Goal: Information Seeking & Learning: Check status

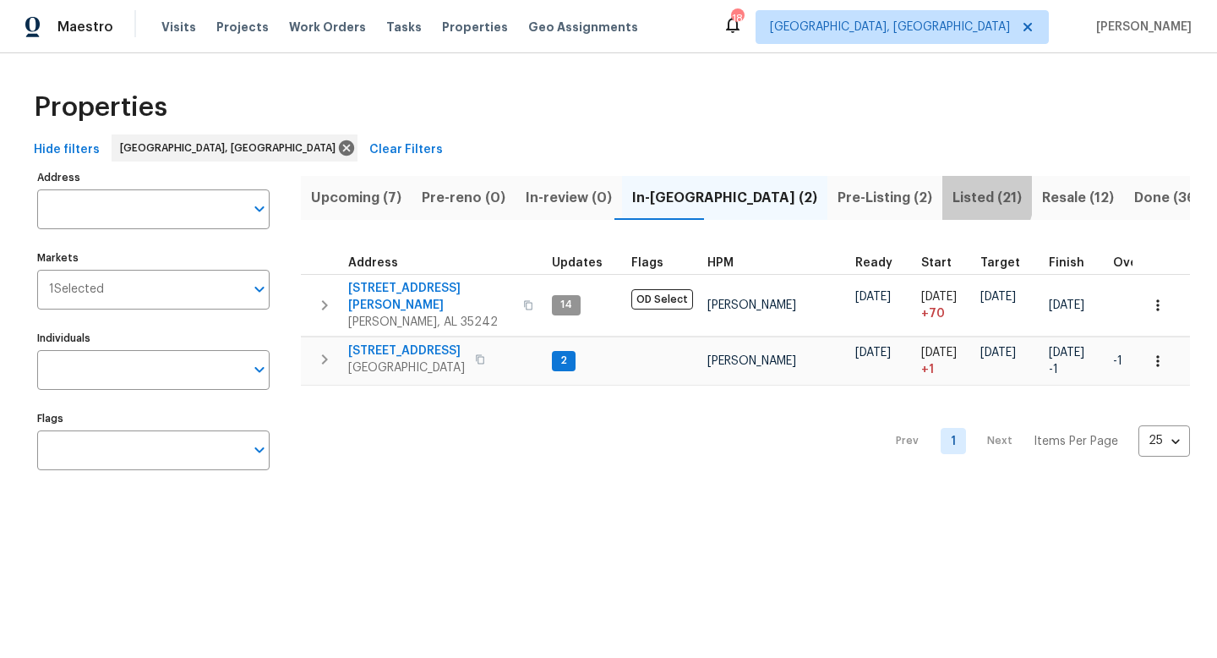
click at [952, 195] on span "Listed (21)" at bounding box center [986, 198] width 69 height 24
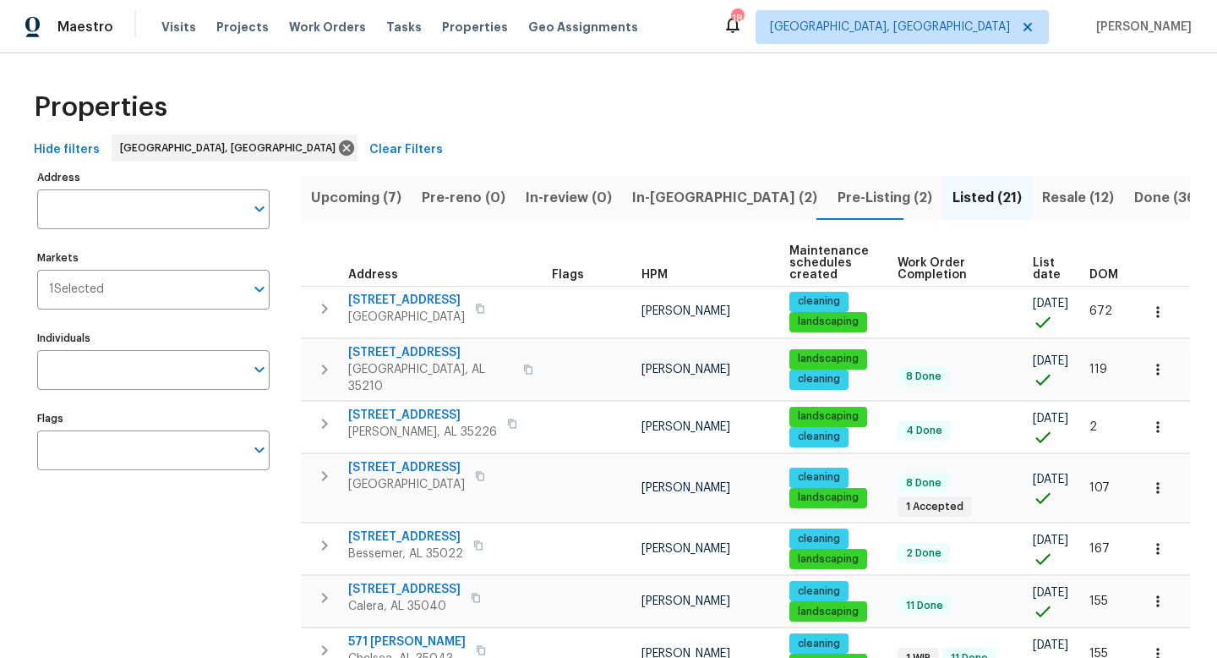
click at [838, 196] on span "Pre-Listing (2)" at bounding box center [885, 198] width 95 height 24
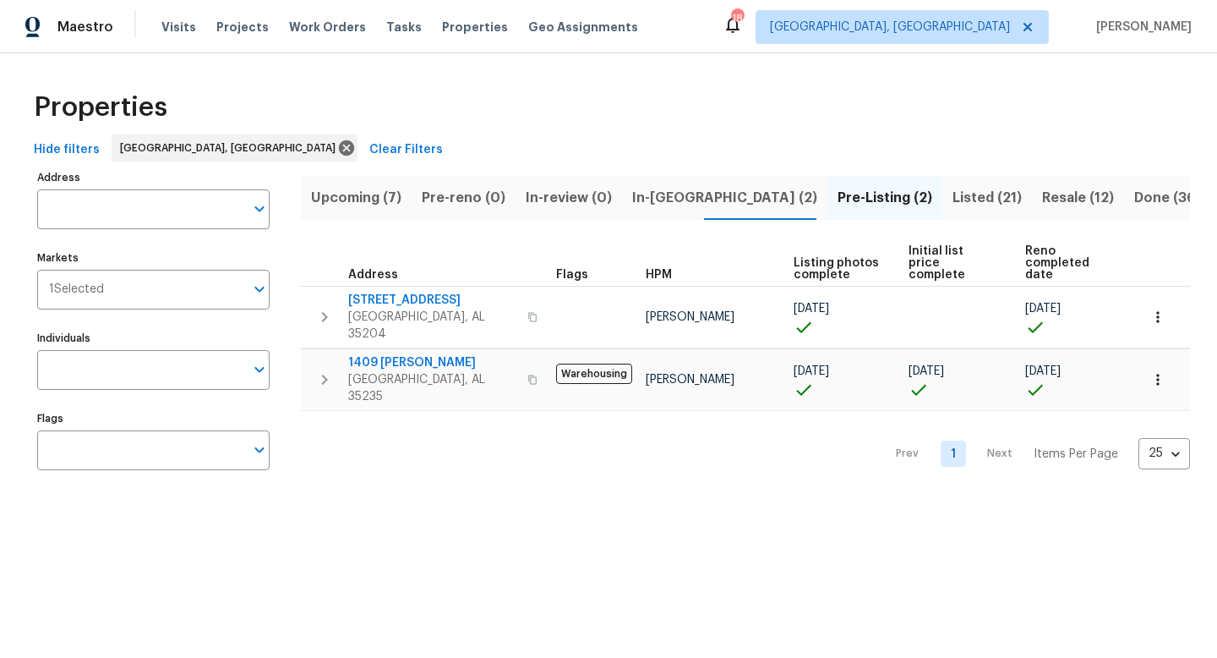
click at [664, 207] on span "In-reno (2)" at bounding box center [724, 198] width 185 height 24
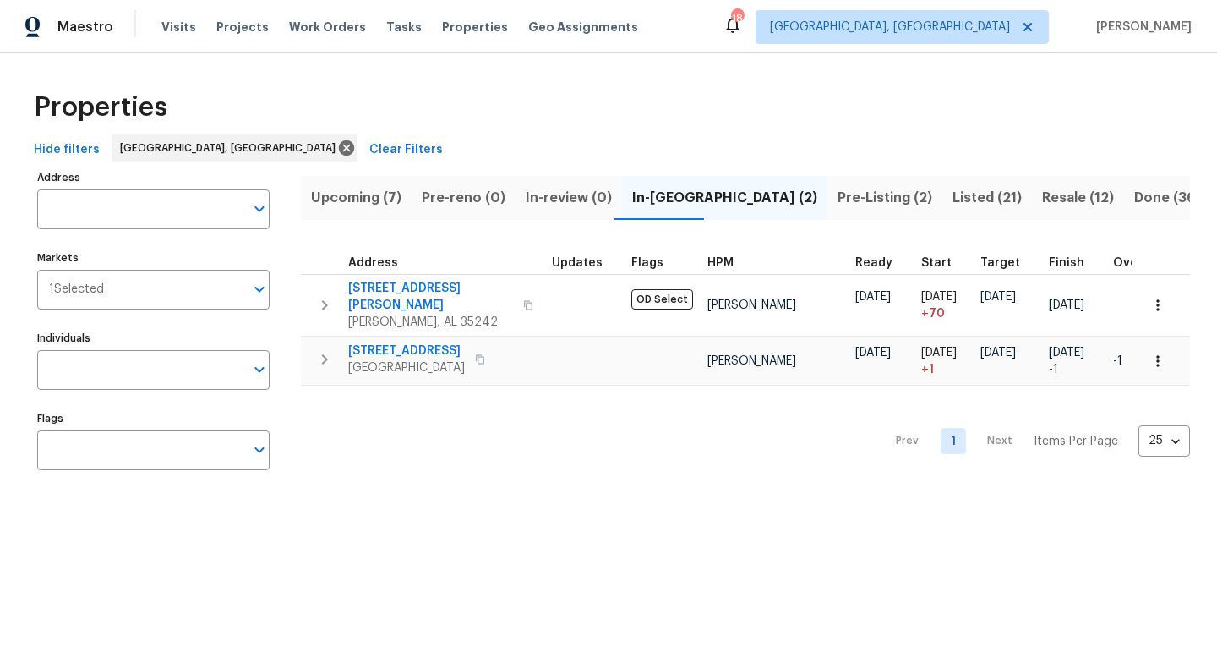
click at [838, 198] on span "Pre-Listing (2)" at bounding box center [885, 198] width 95 height 24
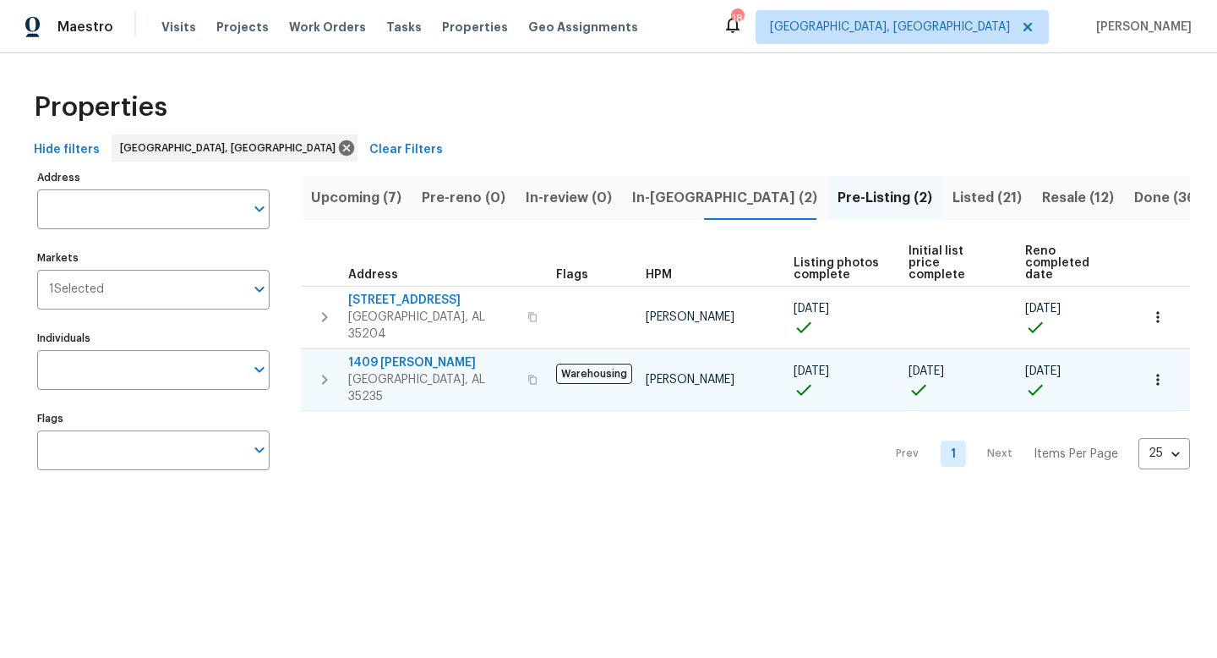
click at [401, 354] on span "1409 [PERSON_NAME]" at bounding box center [432, 362] width 169 height 17
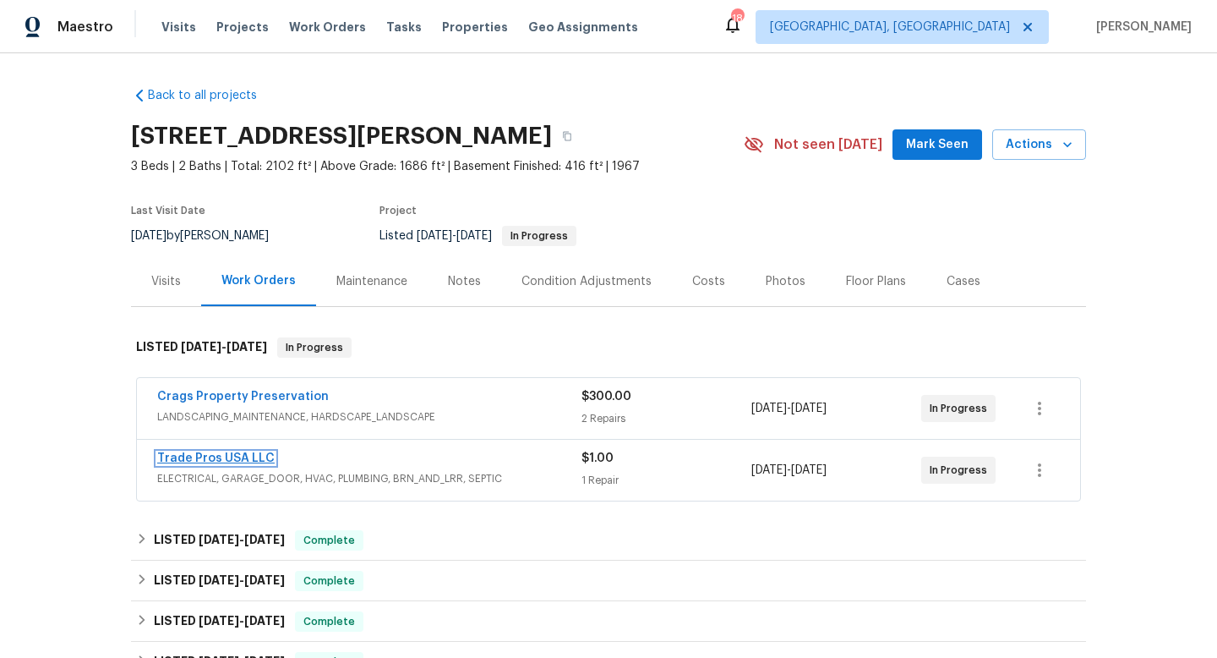
click at [218, 454] on link "Trade Pros USA LLC" at bounding box center [215, 458] width 117 height 12
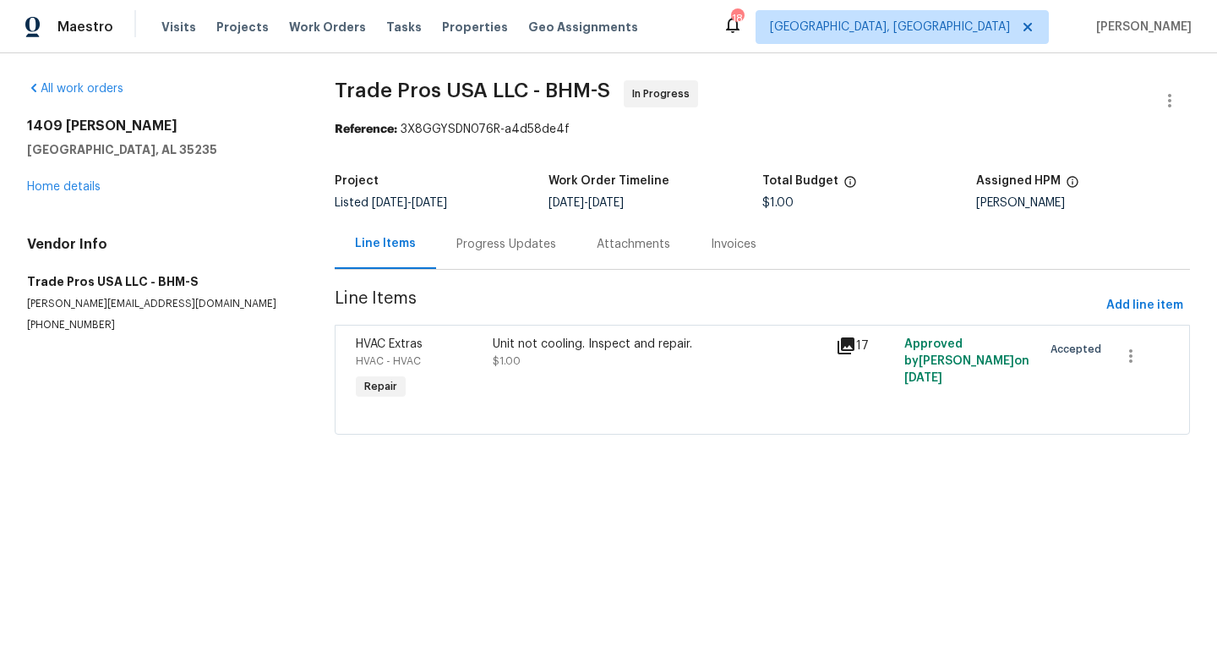
click at [476, 248] on div "Progress Updates" at bounding box center [506, 244] width 100 height 17
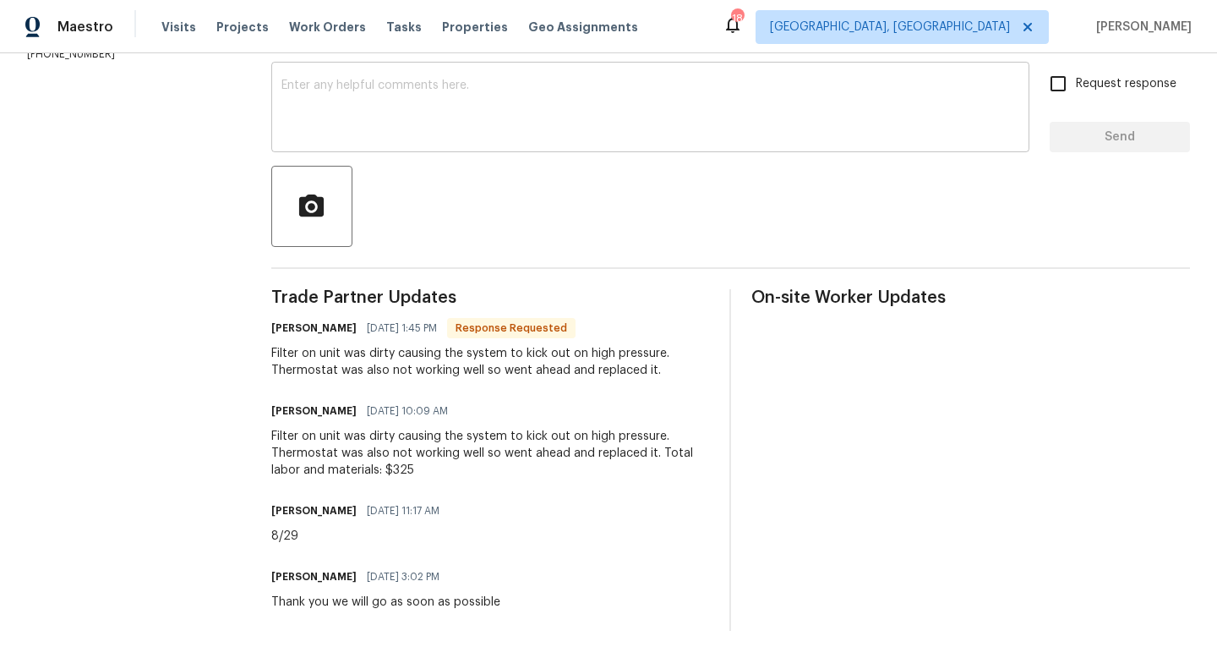
scroll to position [57, 0]
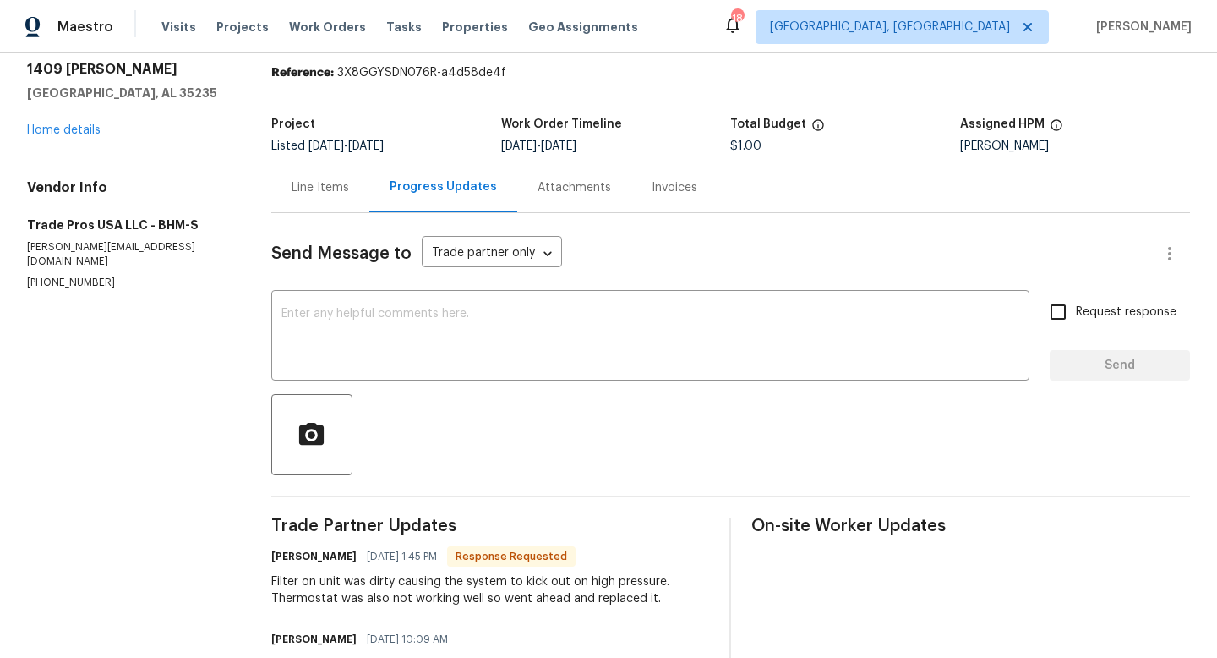
click at [325, 188] on div "Line Items" at bounding box center [320, 187] width 57 height 17
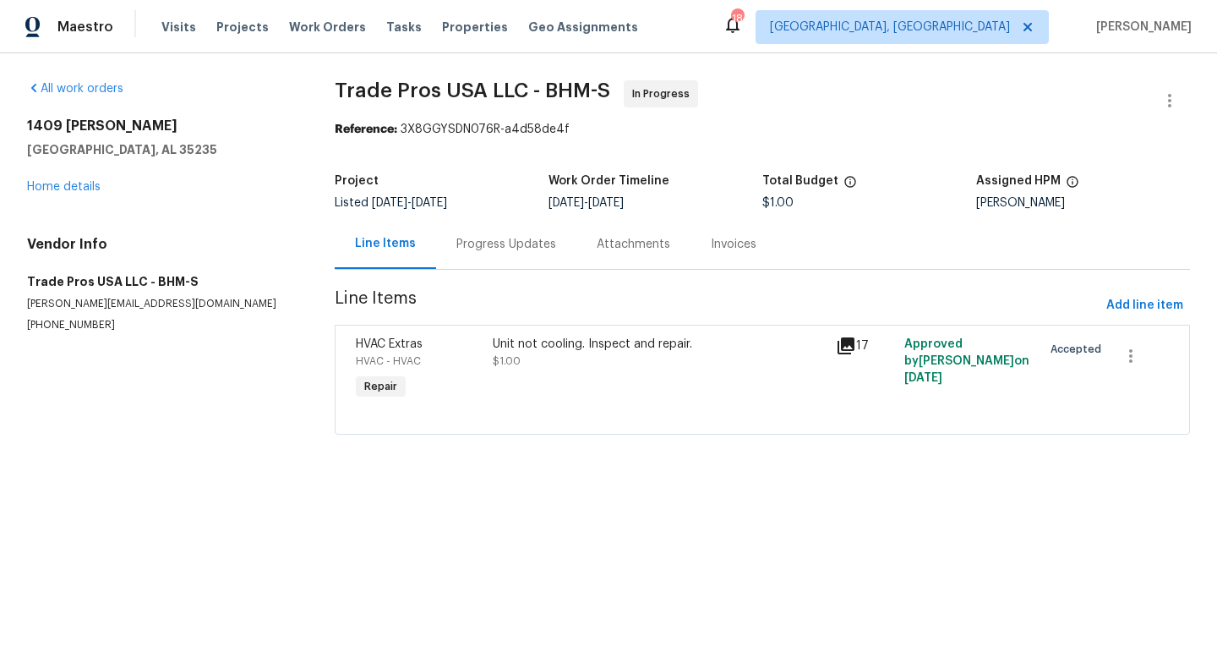
click at [479, 237] on div "Progress Updates" at bounding box center [506, 244] width 100 height 17
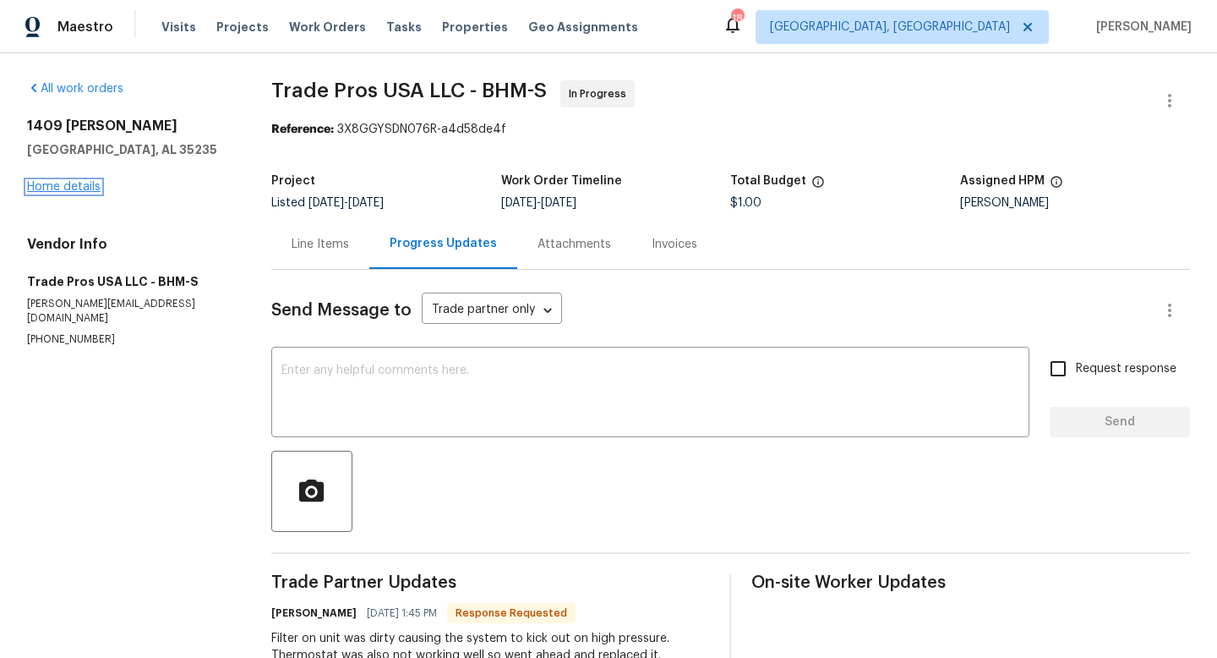
click at [51, 187] on link "Home details" at bounding box center [64, 187] width 74 height 12
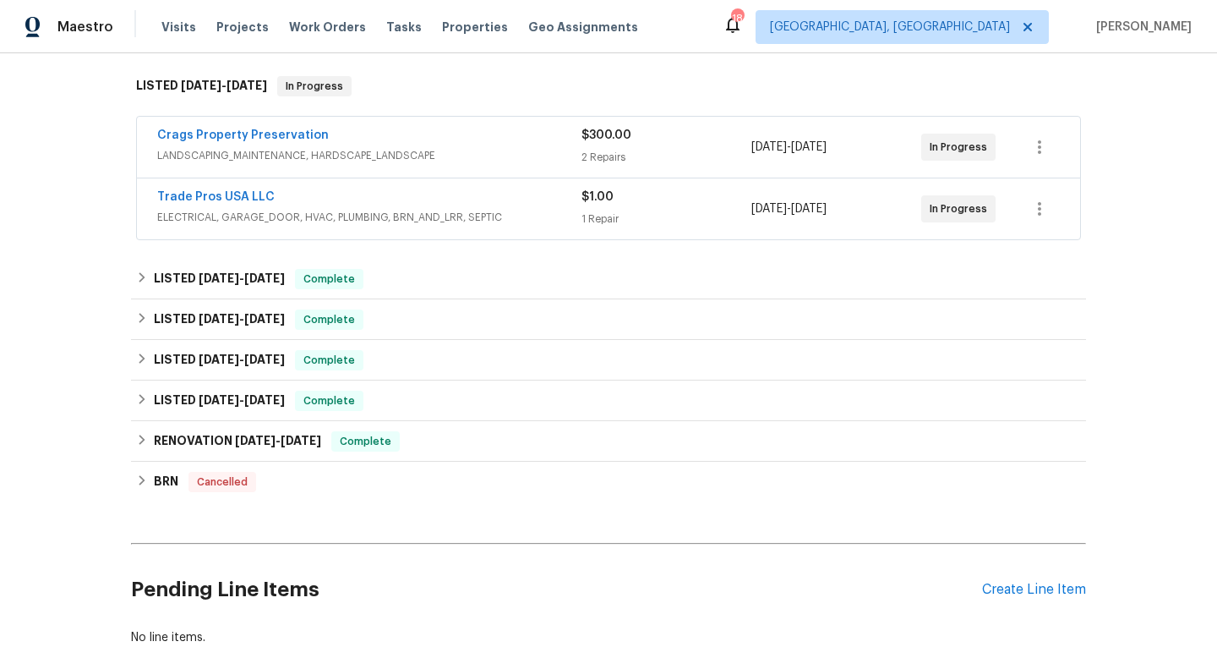
scroll to position [300, 0]
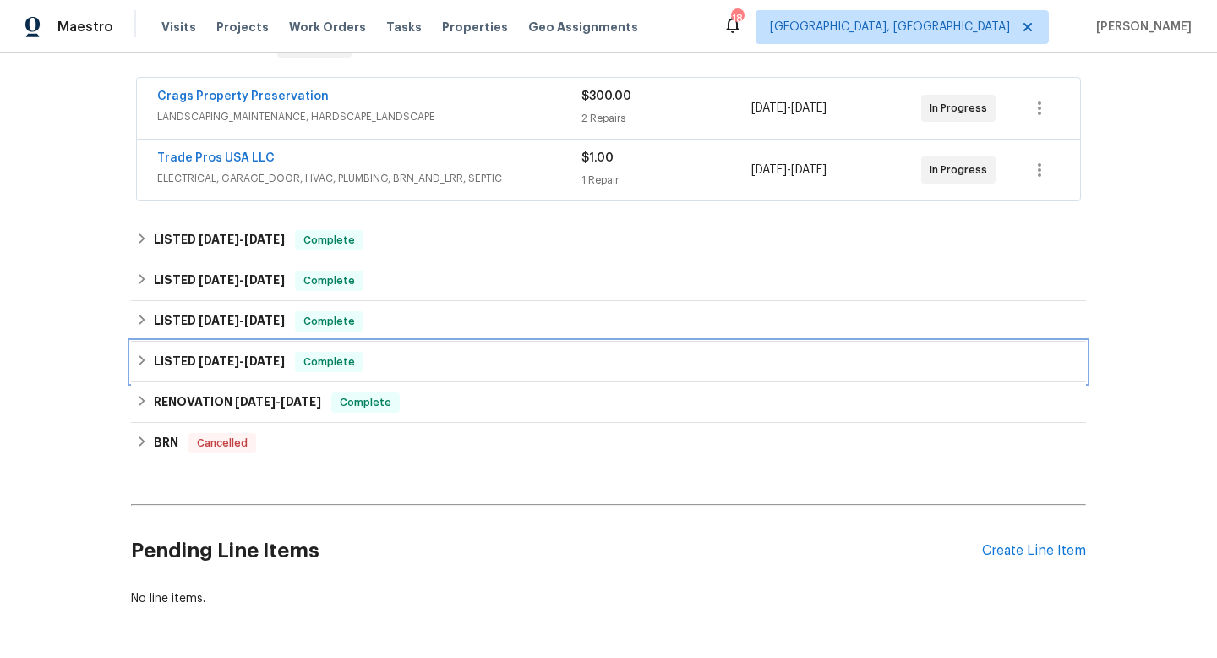
click at [239, 365] on span "[DATE]" at bounding box center [219, 361] width 41 height 12
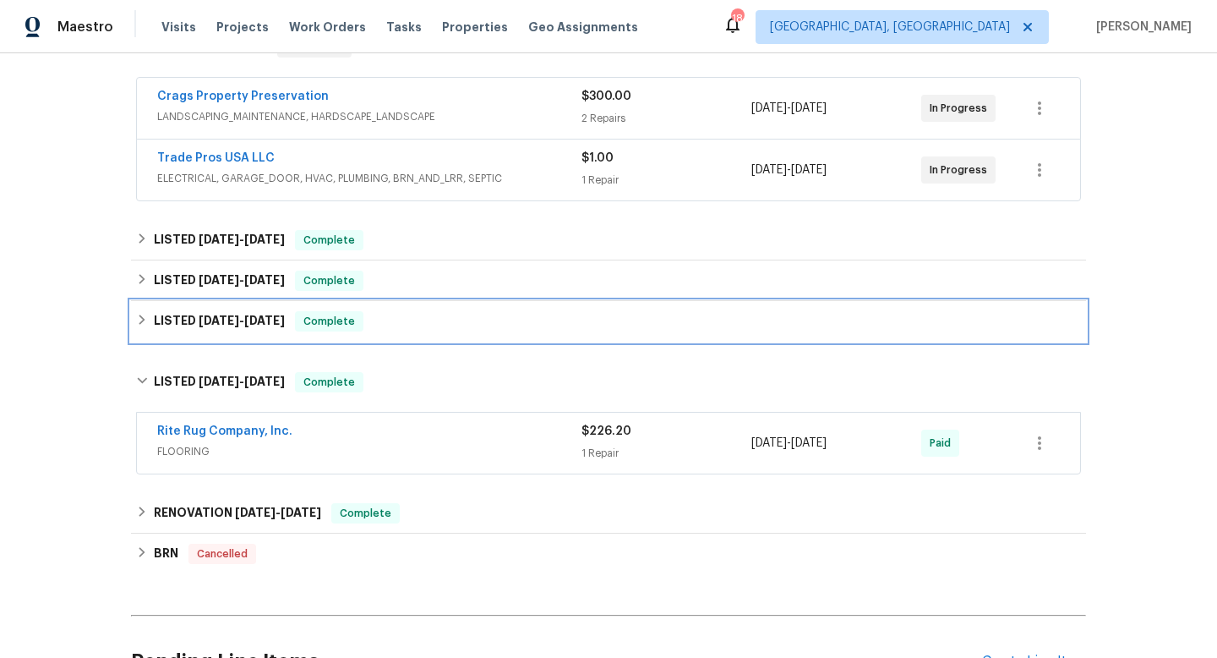
click at [218, 313] on h6 "LISTED [DATE] - [DATE]" at bounding box center [219, 321] width 131 height 20
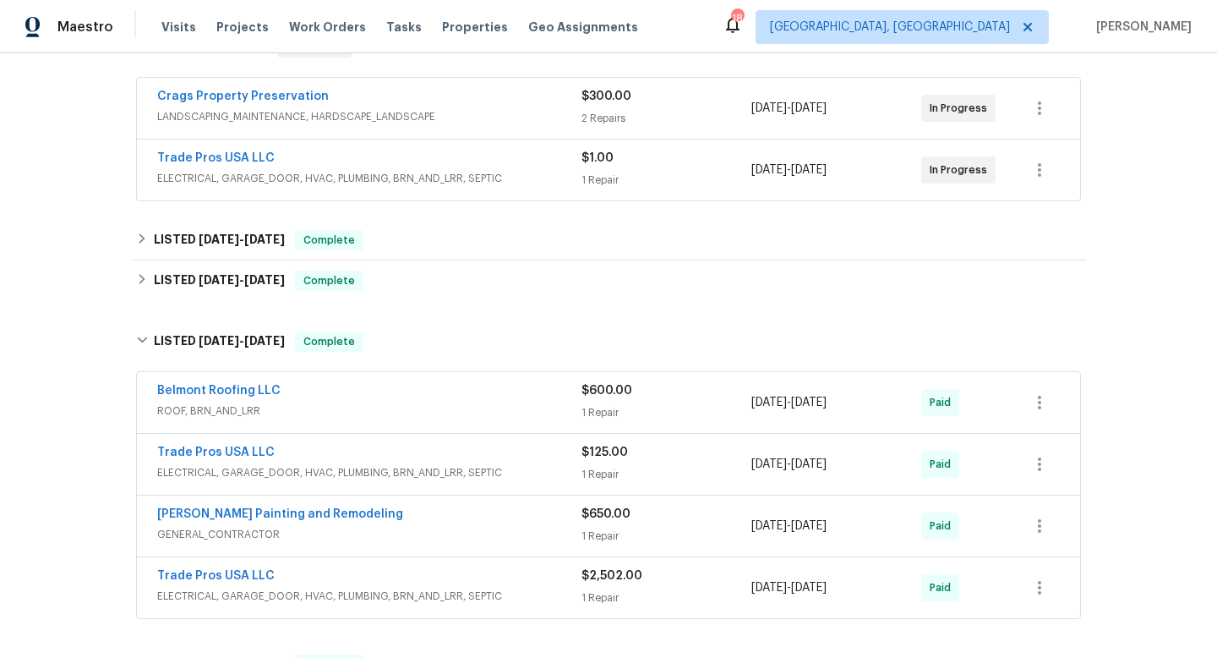
click at [408, 458] on div "Trade Pros USA LLC" at bounding box center [369, 454] width 424 height 20
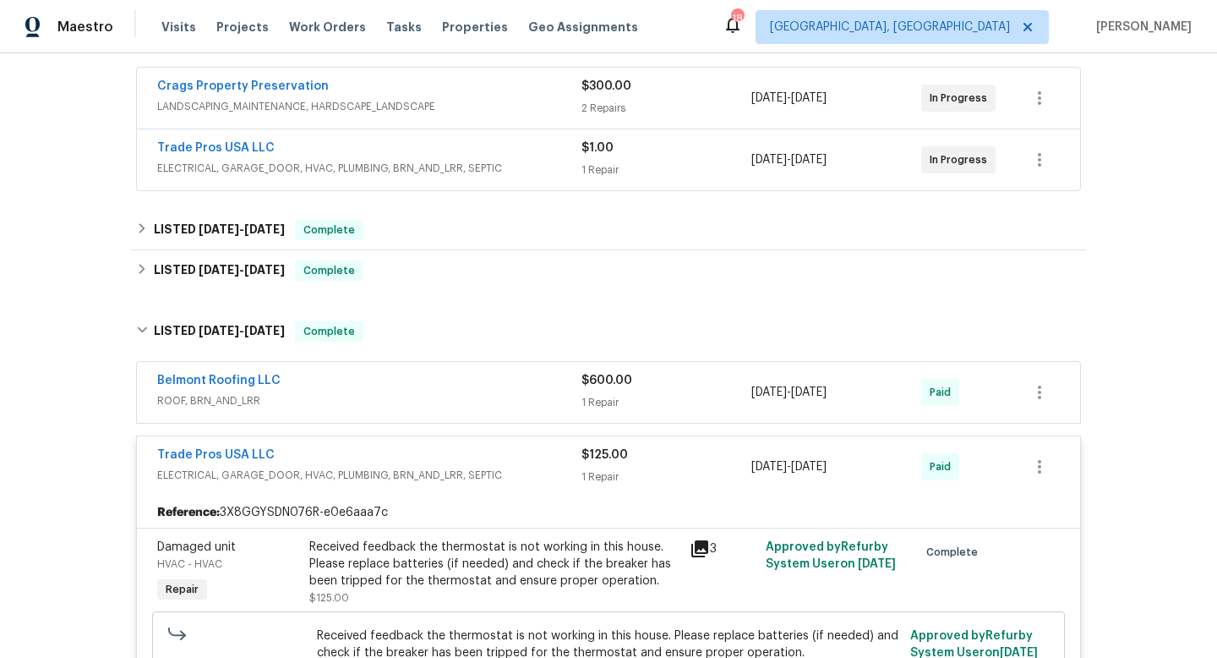
scroll to position [308, 0]
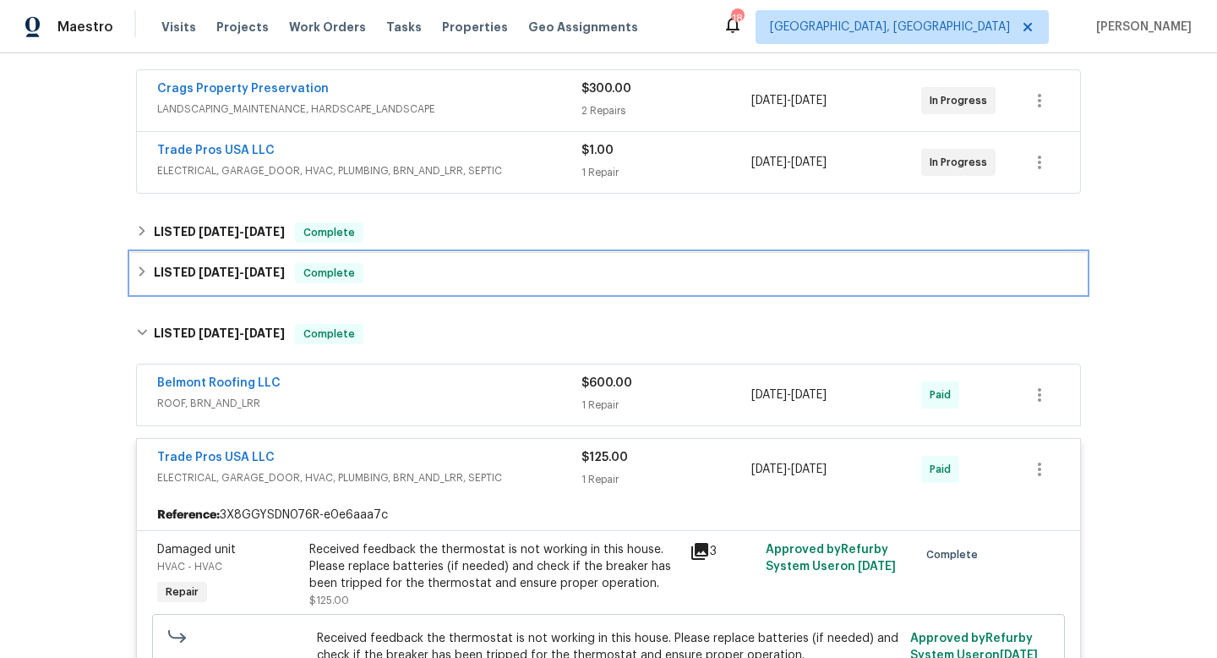
click at [221, 270] on span "[DATE]" at bounding box center [219, 272] width 41 height 12
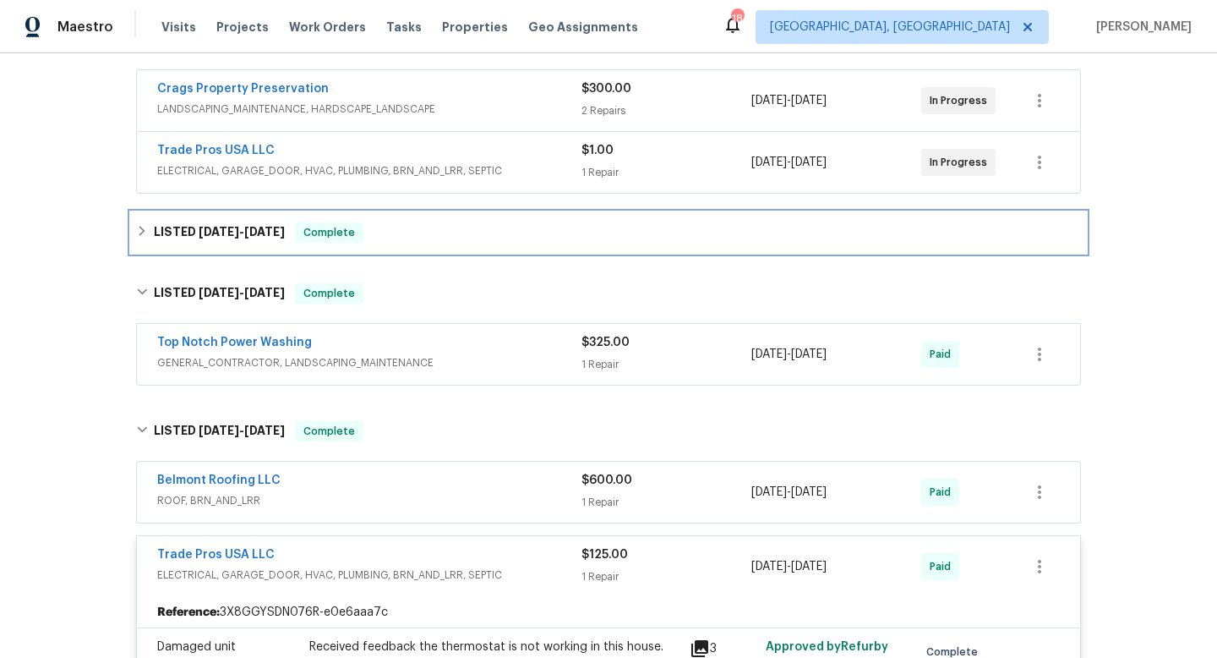
click at [186, 223] on h6 "LISTED [DATE] - [DATE]" at bounding box center [219, 232] width 131 height 20
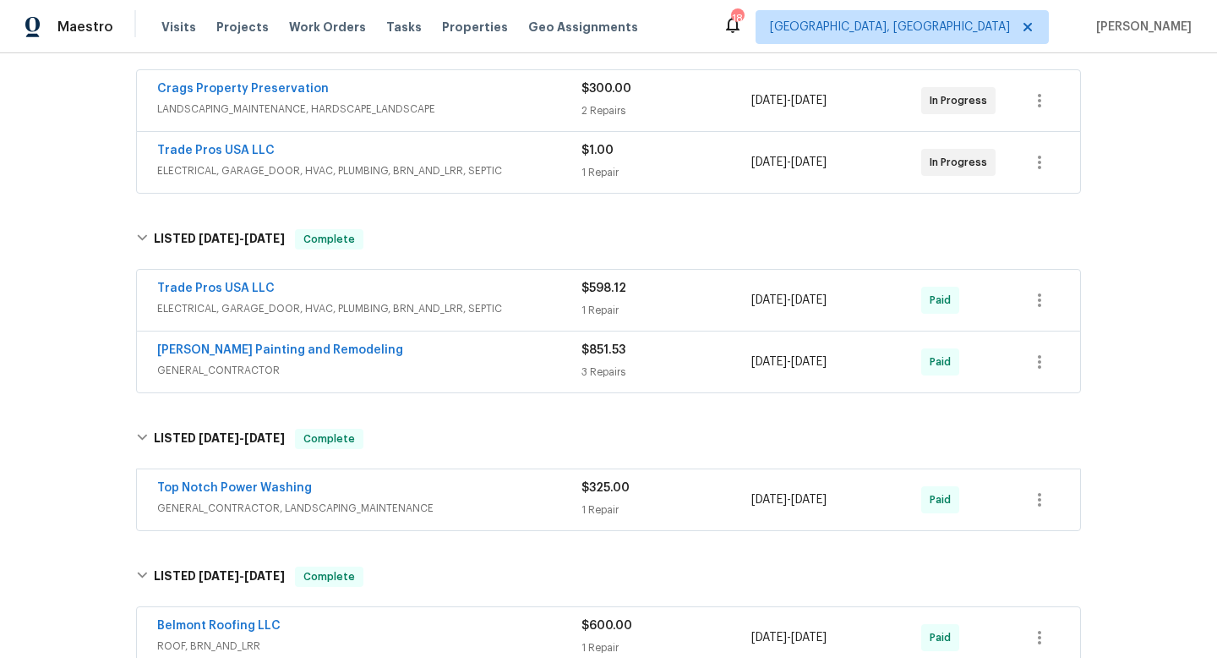
click at [509, 292] on div "Trade Pros USA LLC" at bounding box center [369, 290] width 424 height 20
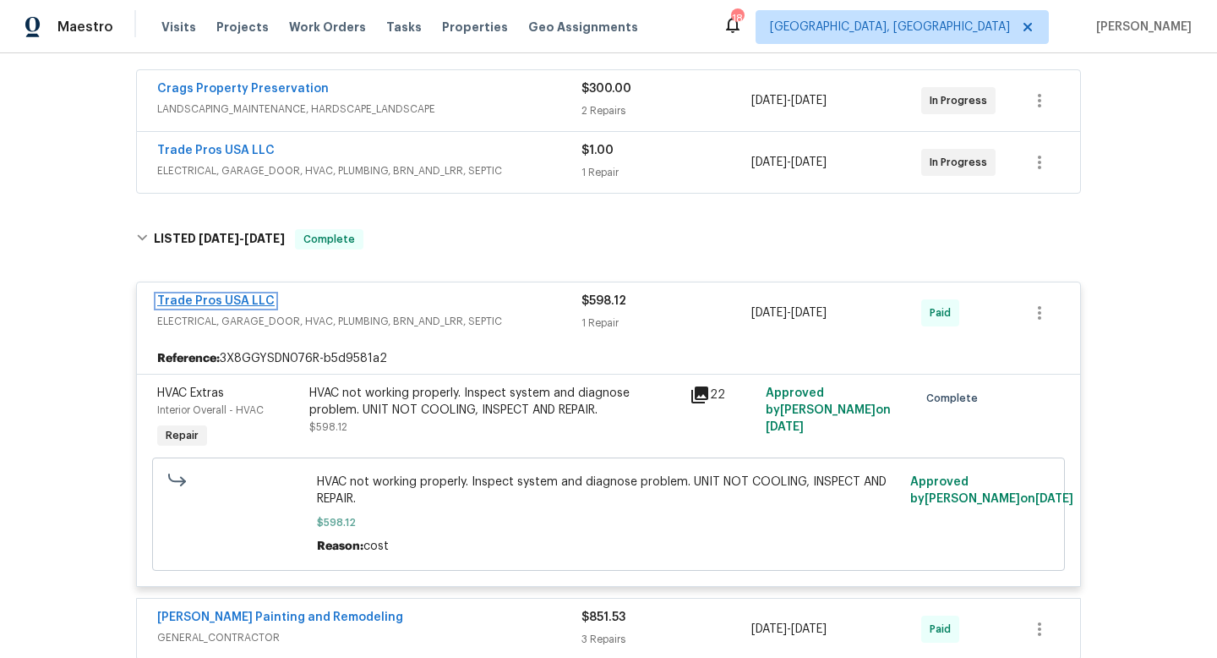
click at [204, 300] on link "Trade Pros USA LLC" at bounding box center [215, 301] width 117 height 12
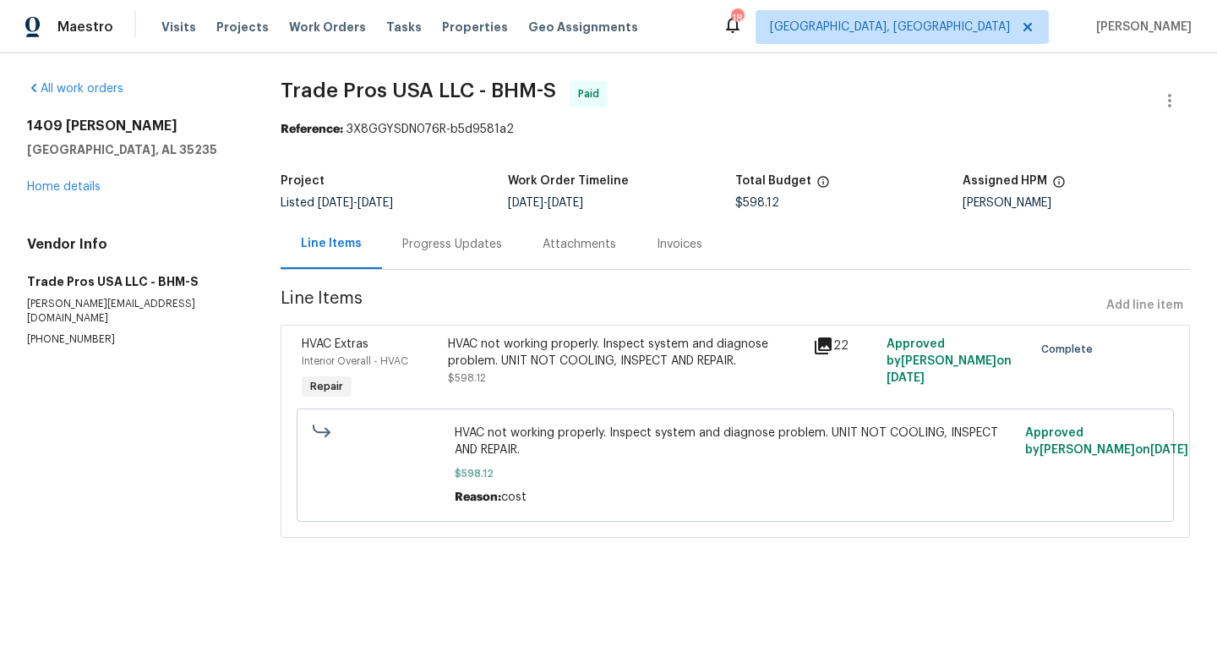
click at [453, 243] on div "Progress Updates" at bounding box center [452, 244] width 100 height 17
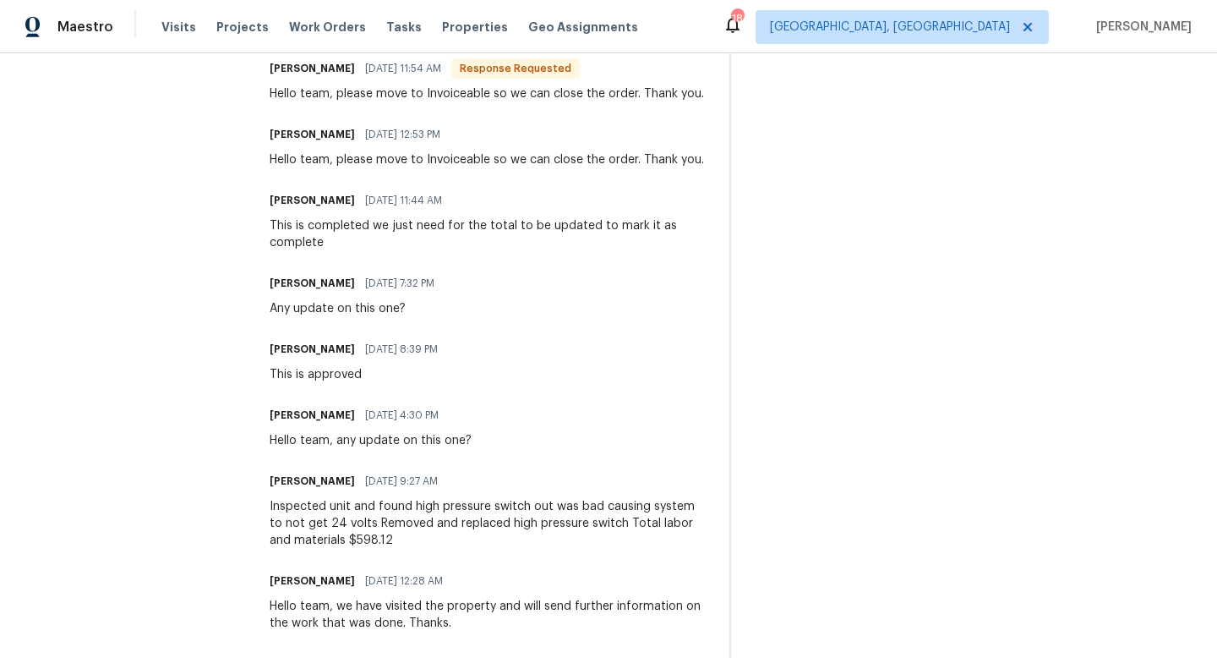
scroll to position [546, 0]
